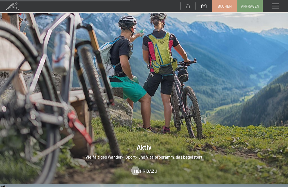
scroll to position [1081, 0]
click at [278, 7] on span at bounding box center [275, 6] width 7 height 5
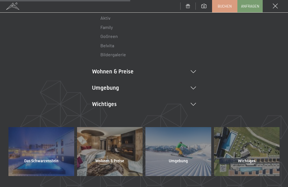
scroll to position [94, 0]
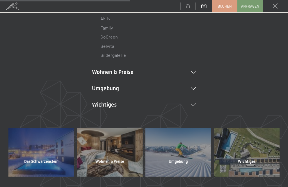
click at [194, 71] on icon at bounding box center [193, 72] width 5 height 3
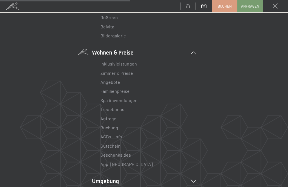
scroll to position [119, 0]
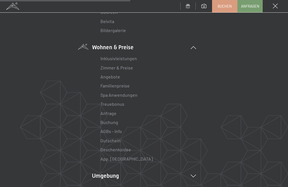
click at [115, 74] on link "Angebote" at bounding box center [110, 76] width 20 height 5
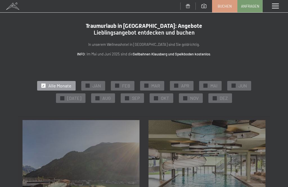
click at [186, 95] on div "✓ NOV" at bounding box center [191, 98] width 24 height 10
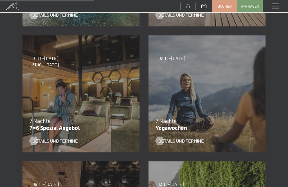
scroll to position [209, 0]
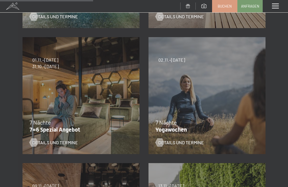
click at [56, 88] on div "04.10.–[DATE] 01.11.–[DATE] 10.01.–[DATE] 07.03.–[DATE] 16.05.–[DATE] 06.06.–[D…" at bounding box center [81, 96] width 126 height 126
click at [87, 98] on div "04.10.–[DATE] 01.11.–[DATE] 10.01.–[DATE] 07.03.–[DATE] 16.05.–[DATE] 06.06.–[D…" at bounding box center [81, 96] width 126 height 126
click at [60, 143] on span "Details und Termine" at bounding box center [55, 142] width 46 height 6
